Goal: Task Accomplishment & Management: Manage account settings

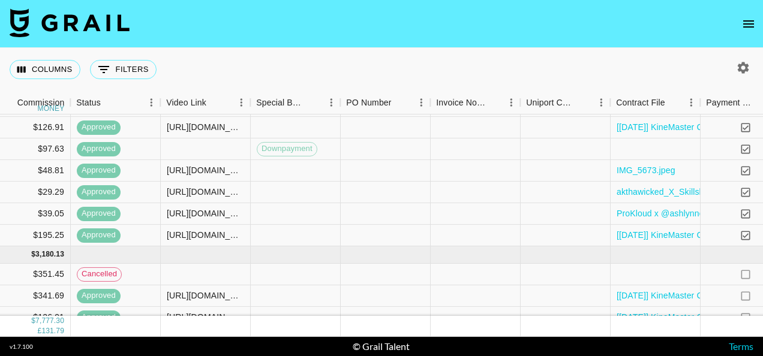
scroll to position [756, 973]
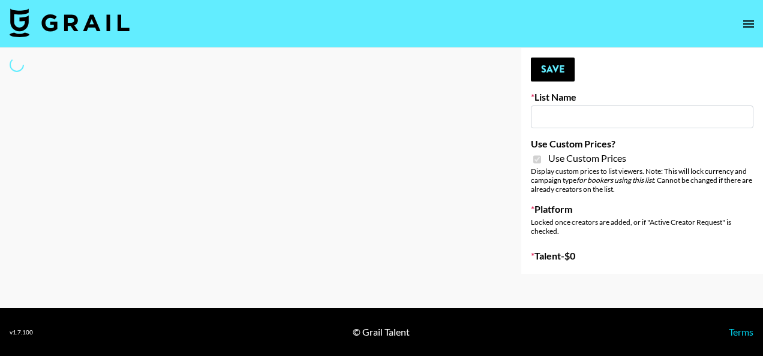
type input "ByHeart ([DATE])"
checkbox input "true"
select select "Brand"
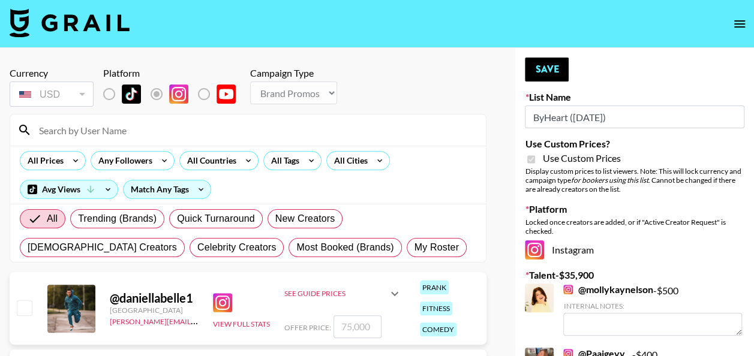
click at [220, 125] on input at bounding box center [255, 130] width 447 height 19
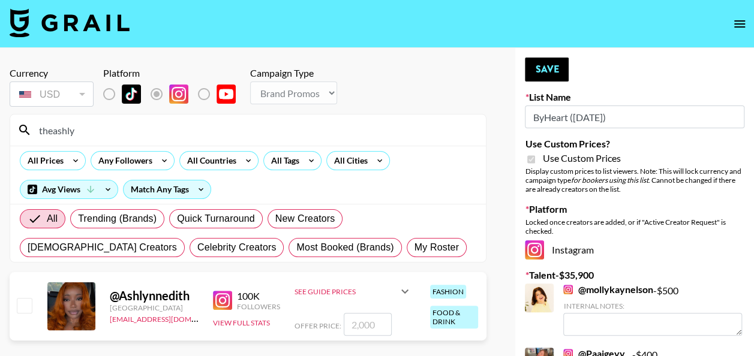
type input "theashly"
click at [368, 328] on input "number" at bounding box center [368, 324] width 48 height 23
checkbox input "true"
type input "1000"
click at [552, 60] on button "Save" at bounding box center [547, 70] width 44 height 24
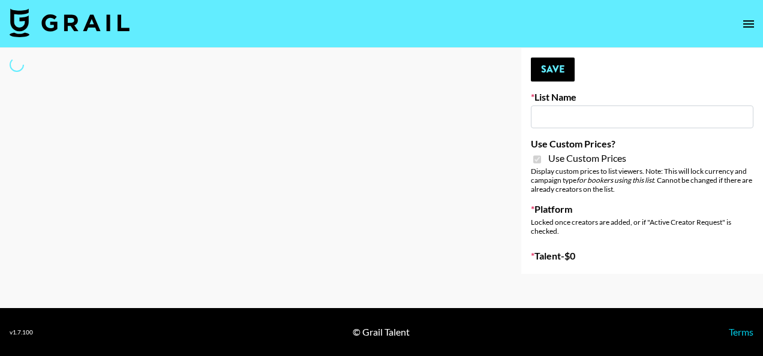
type input "Superpower ([DATE])"
checkbox input "true"
select select "Brand"
